Goal: Information Seeking & Learning: Learn about a topic

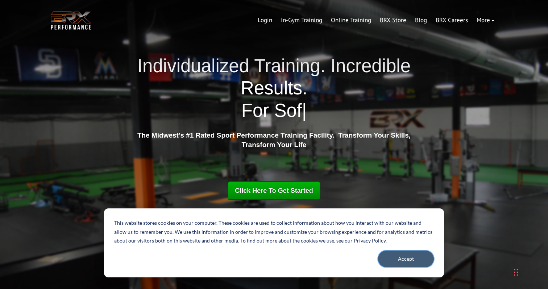
click at [406, 260] on button "Accept" at bounding box center [406, 258] width 56 height 17
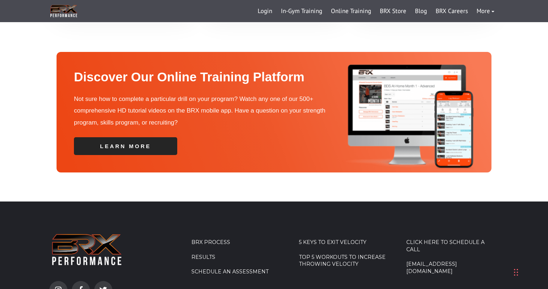
scroll to position [2504, 0]
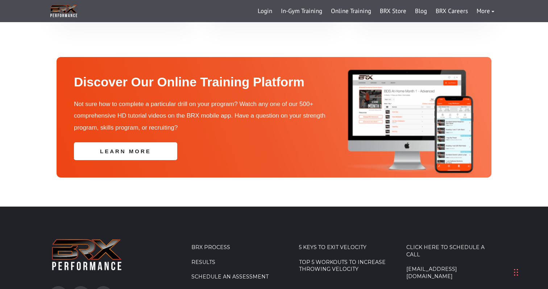
click at [130, 142] on link "learn more" at bounding box center [125, 151] width 103 height 18
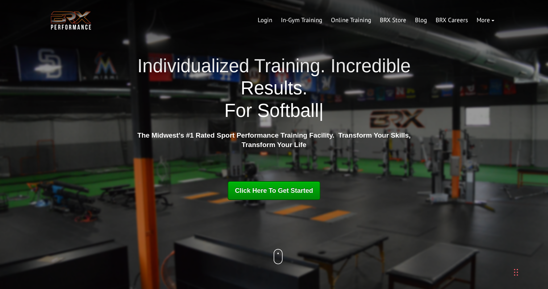
scroll to position [0, 0]
click at [361, 21] on link "Online Training" at bounding box center [351, 20] width 49 height 17
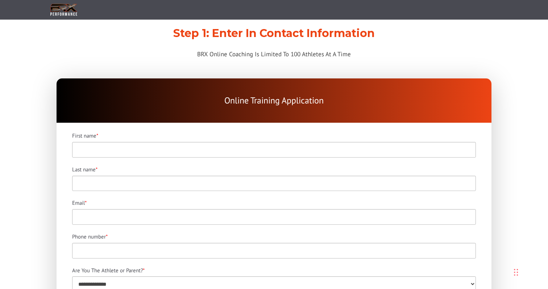
scroll to position [97, 0]
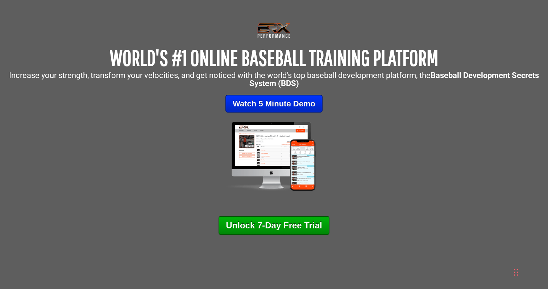
scroll to position [55, 0]
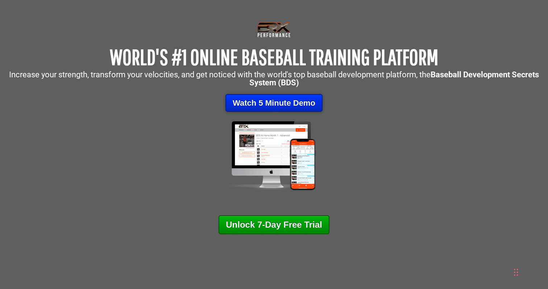
click at [286, 103] on link "Watch 5 Minute Demo" at bounding box center [274, 103] width 97 height 18
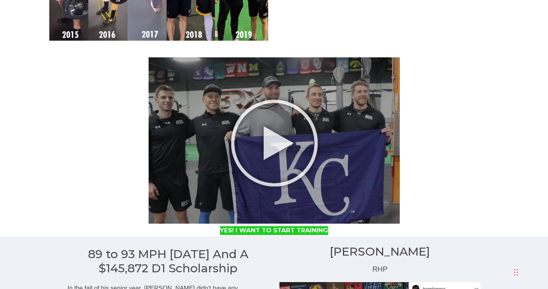
scroll to position [1374, 0]
click at [273, 151] on img at bounding box center [274, 140] width 251 height 166
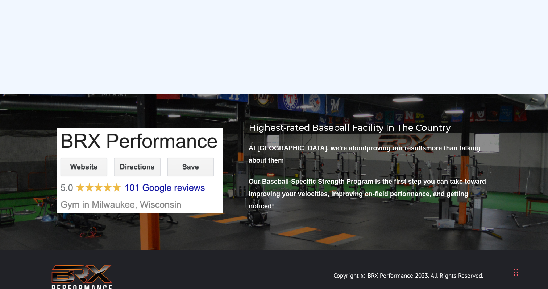
scroll to position [4952, 0]
